Goal: Task Accomplishment & Management: Complete application form

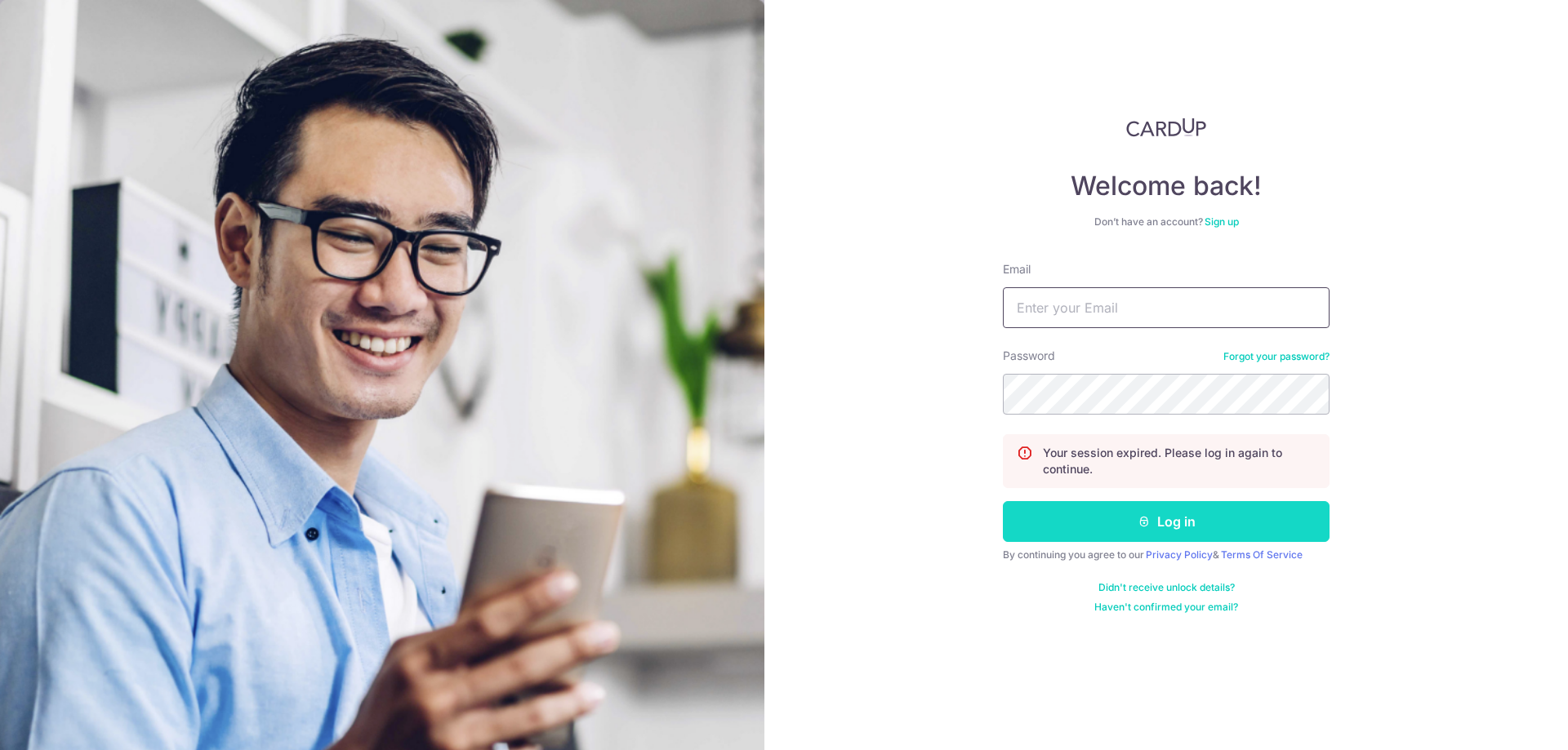
type input "[PERSON_NAME][EMAIL_ADDRESS][DOMAIN_NAME]"
click at [1232, 530] on button "Log in" at bounding box center [1166, 522] width 326 height 41
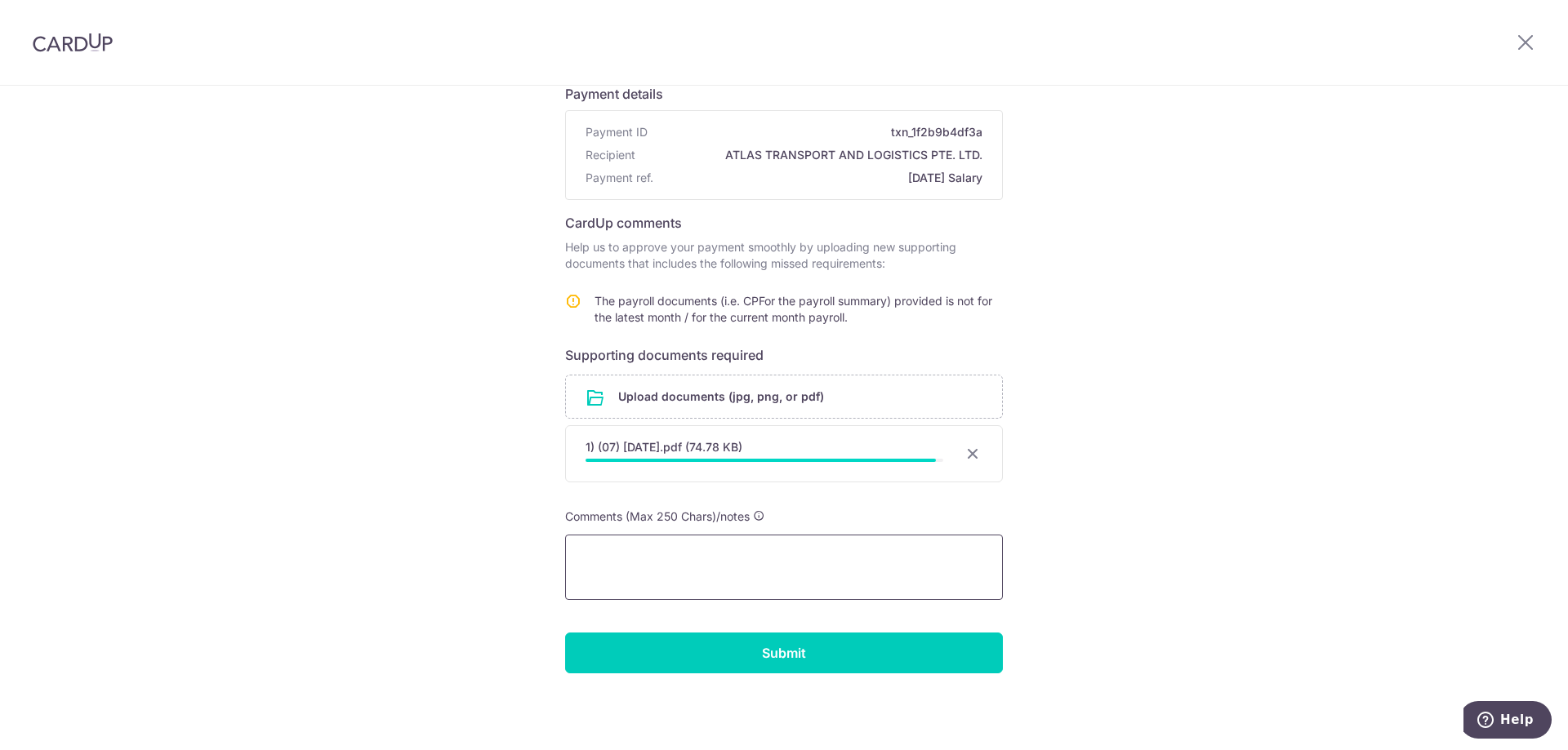
scroll to position [119, 0]
click at [816, 558] on textarea at bounding box center [783, 567] width 438 height 66
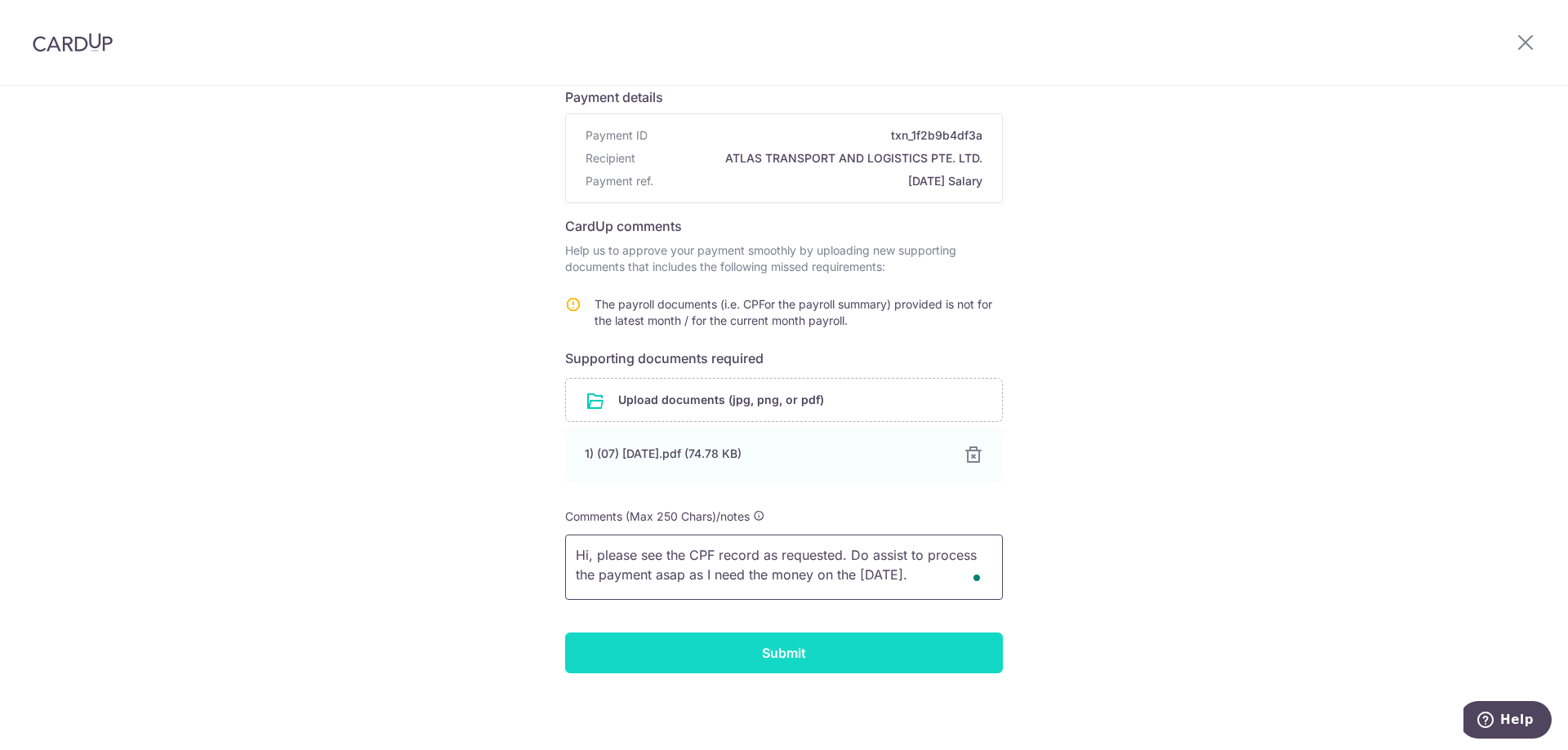
type textarea "Hi, please see the CPF record as requested. Do assist to process the payment as…"
click at [594, 662] on input "Submit" at bounding box center [783, 653] width 438 height 41
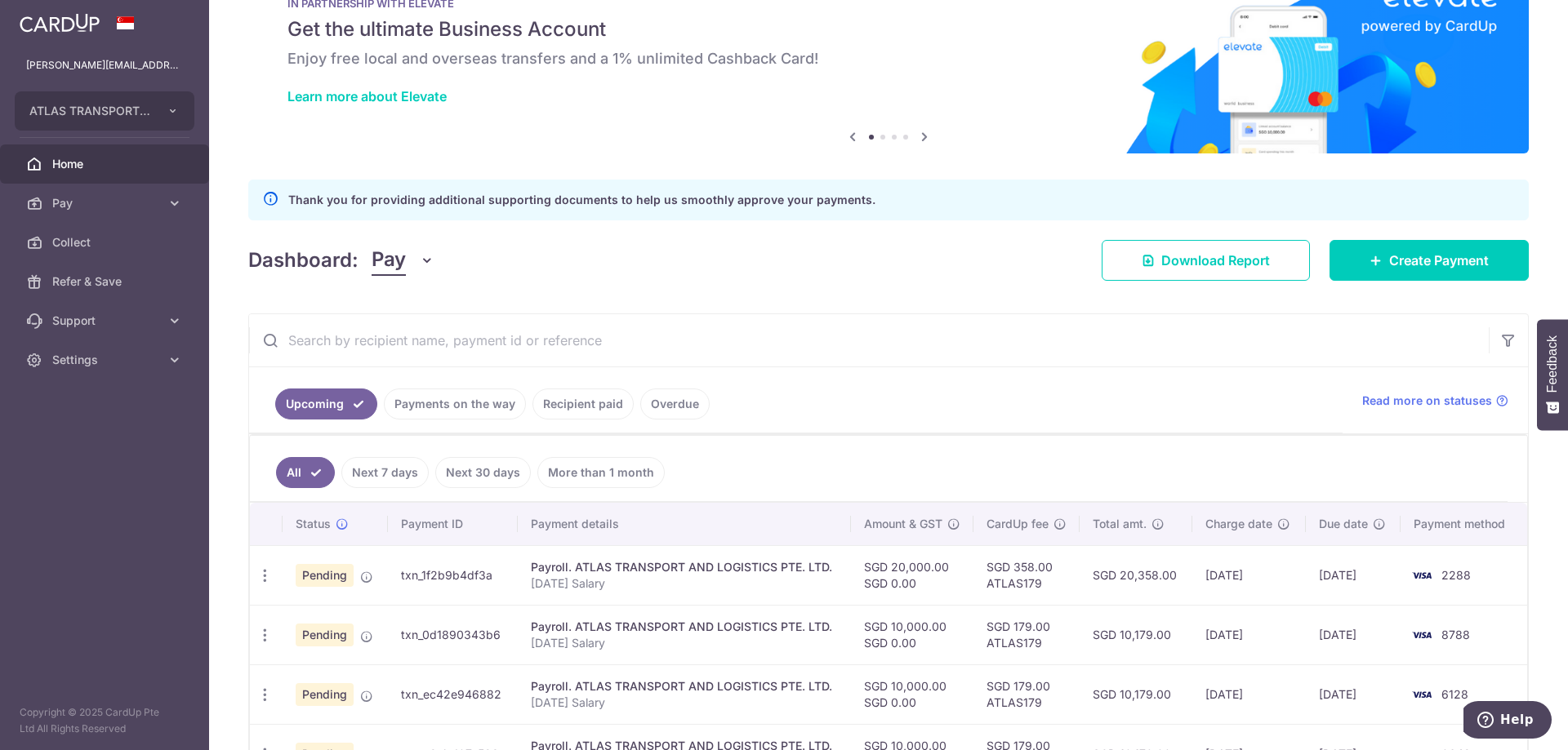
scroll to position [169, 0]
